Goal: Task Accomplishment & Management: Manage account settings

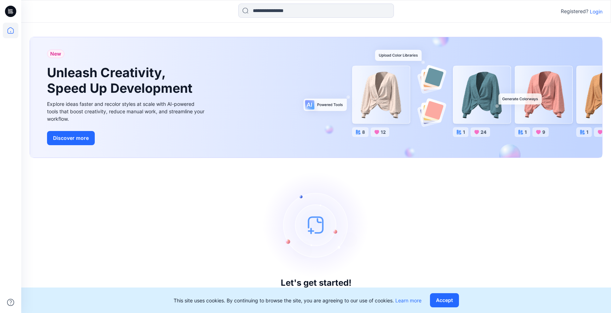
click at [594, 14] on p "Login" at bounding box center [596, 11] width 13 height 7
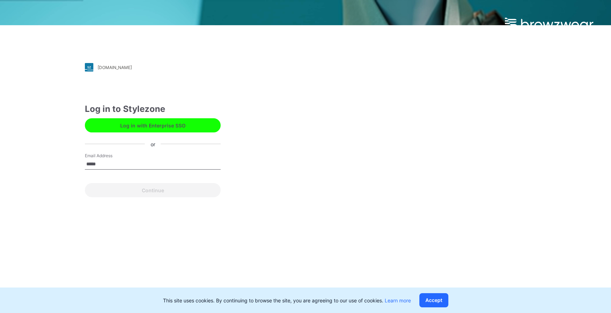
type input "**********"
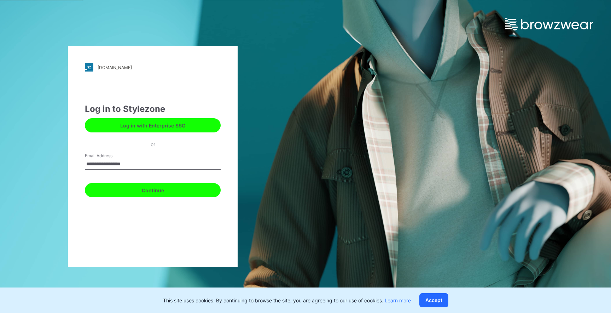
click at [164, 183] on button "Continue" at bounding box center [153, 190] width 136 height 14
